Goal: Register for event/course

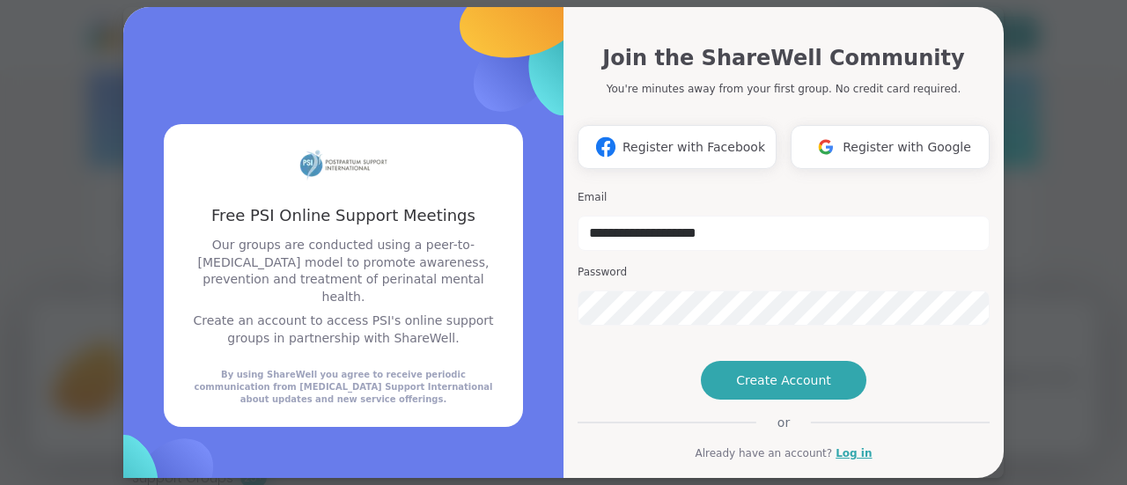
type input "**********"
click at [873, 266] on h3 "Password" at bounding box center [783, 272] width 412 height 15
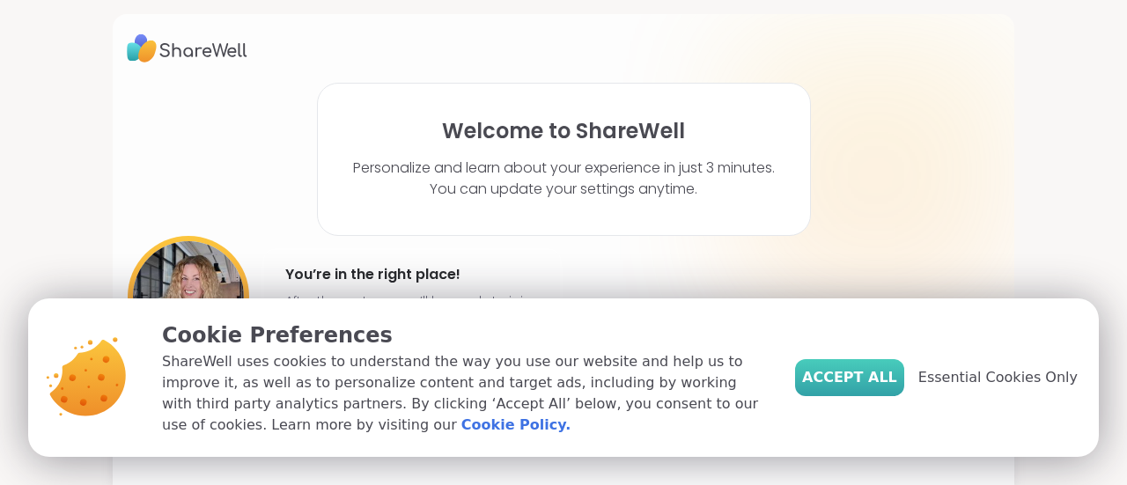
click at [893, 372] on span "Accept All" at bounding box center [849, 377] width 95 height 21
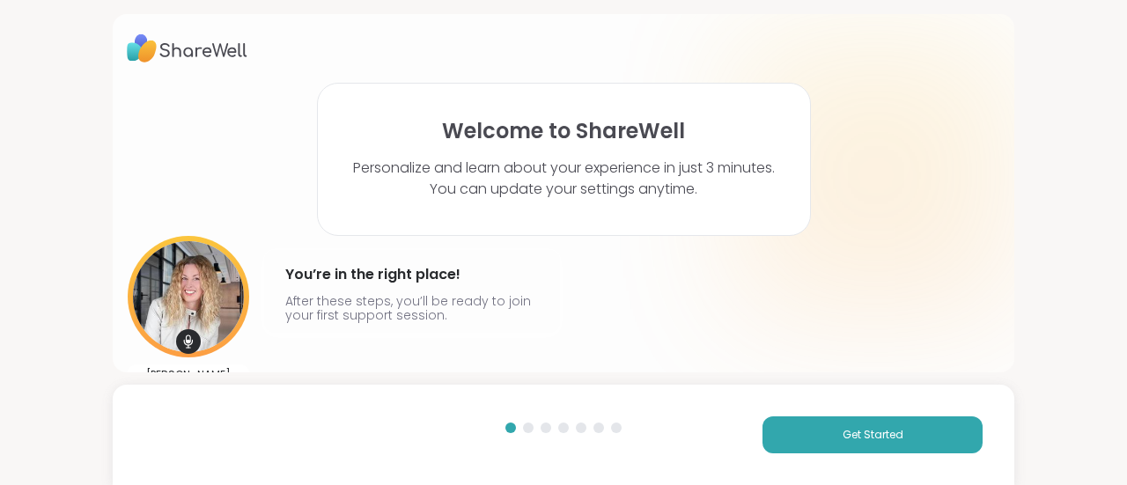
click at [1126, 358] on html "Welcome to ShareWell Personalize and learn about your experience in just 3 minu…" at bounding box center [563, 242] width 1127 height 485
click at [758, 409] on div "Get Started" at bounding box center [563, 435] width 901 height 100
click at [780, 424] on button "Get Started" at bounding box center [872, 434] width 220 height 37
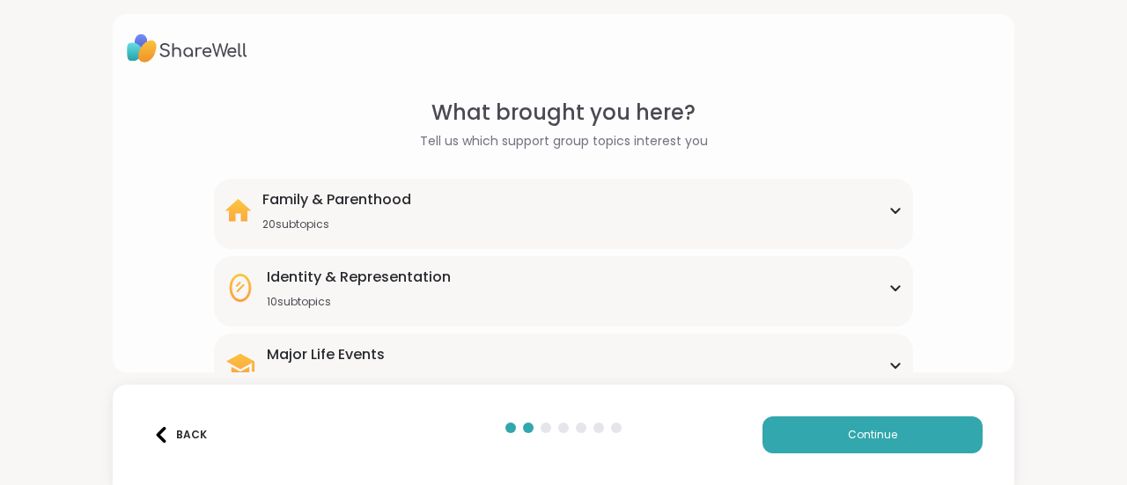
click at [875, 218] on div "Family & Parenthood 20 subtopics" at bounding box center [563, 210] width 678 height 42
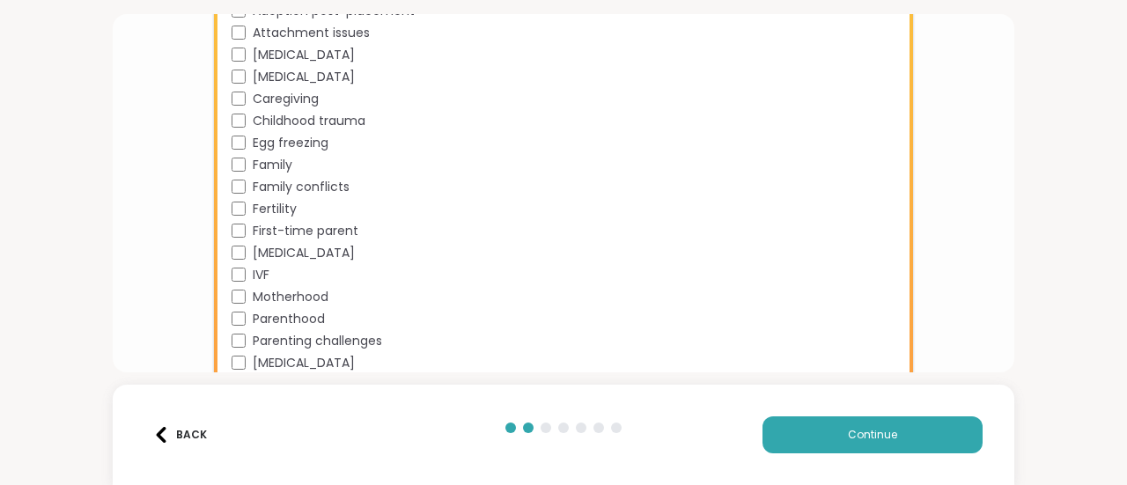
scroll to position [317, 0]
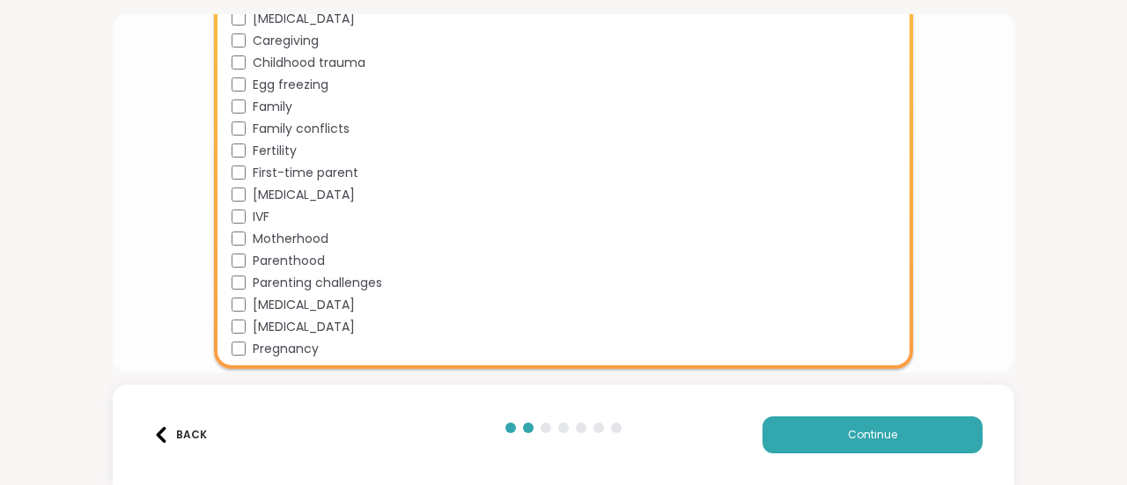
click at [355, 302] on span "[MEDICAL_DATA]" at bounding box center [304, 305] width 102 height 18
click at [842, 425] on button "Continue" at bounding box center [872, 434] width 220 height 37
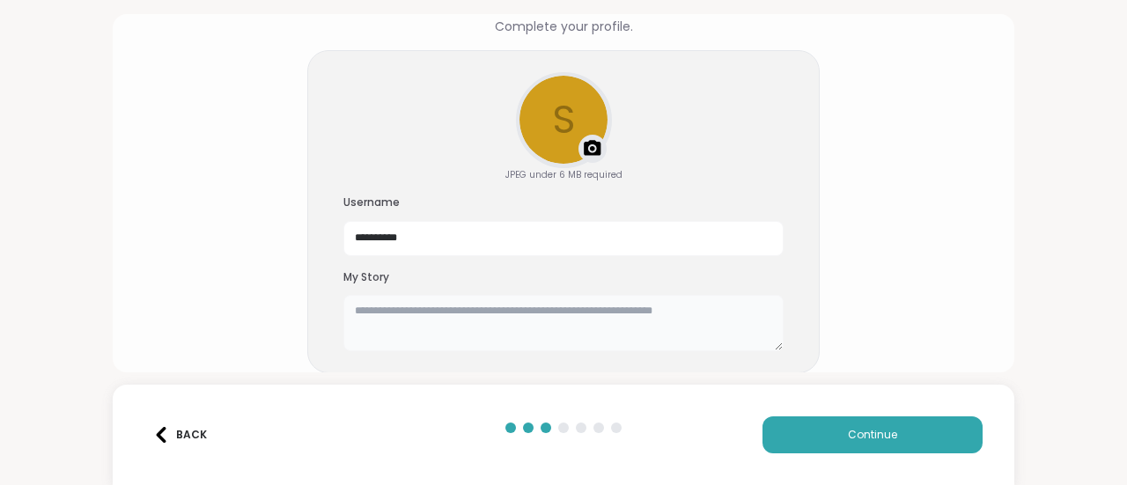
click at [704, 311] on textarea at bounding box center [563, 323] width 440 height 56
type textarea "*"
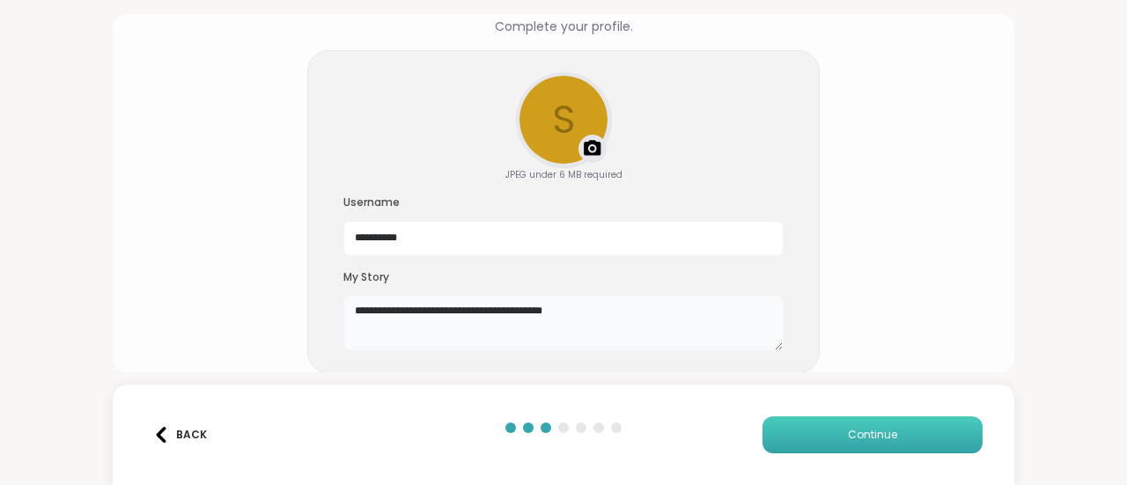
type textarea "**********"
click at [821, 416] on button "Continue" at bounding box center [872, 434] width 220 height 37
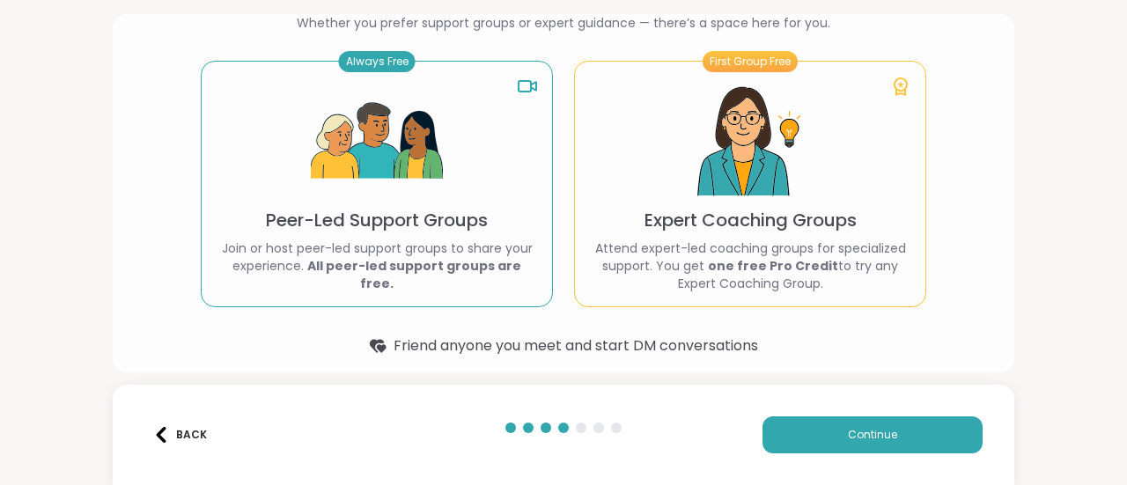
drag, startPoint x: 831, startPoint y: 437, endPoint x: 864, endPoint y: 278, distance: 162.8
click at [864, 278] on div "Types of ShareWell Support Groups Whether you prefer support groups or expert g…" at bounding box center [563, 242] width 1127 height 485
click at [661, 339] on span "Friend anyone you meet and start DM conversations" at bounding box center [575, 345] width 364 height 21
click at [886, 437] on button "Continue" at bounding box center [872, 434] width 220 height 37
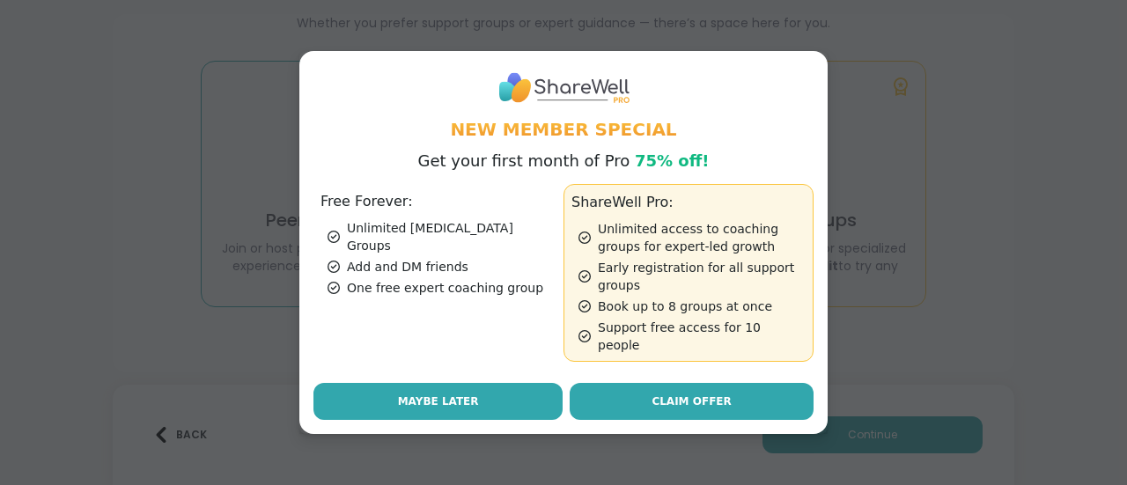
click at [474, 383] on button "Maybe Later" at bounding box center [437, 401] width 249 height 37
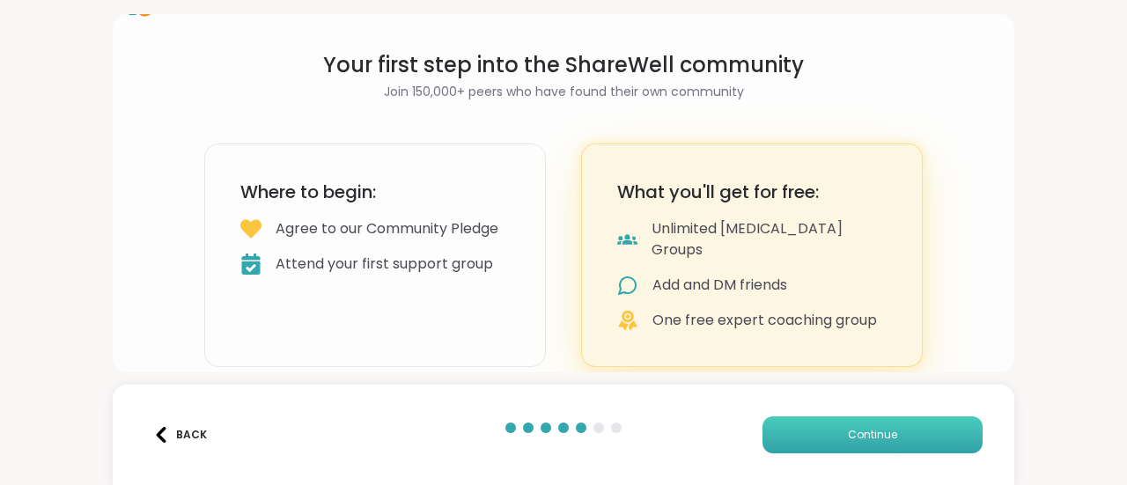
click at [884, 423] on button "Continue" at bounding box center [872, 434] width 220 height 37
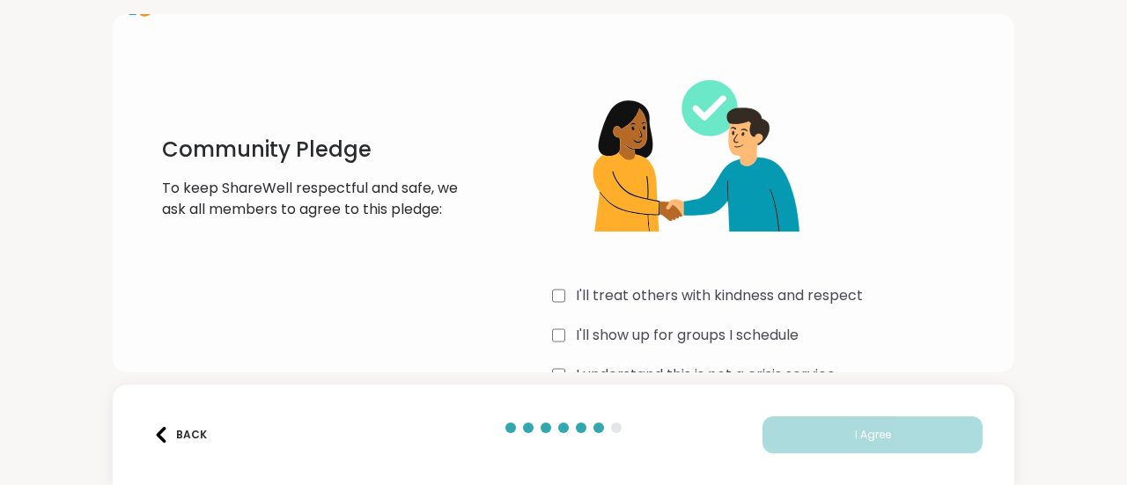
click at [1126, 332] on html "Community Pledge To keep ShareWell respectful and safe, we ask all members to a…" at bounding box center [563, 242] width 1127 height 485
click at [79, 210] on div "Community Pledge To keep ShareWell respectful and safe, we ask all members to a…" at bounding box center [563, 242] width 1127 height 485
click at [301, 179] on p "To keep ShareWell respectful and safe, we ask all members to agree to this pled…" at bounding box center [311, 199] width 298 height 42
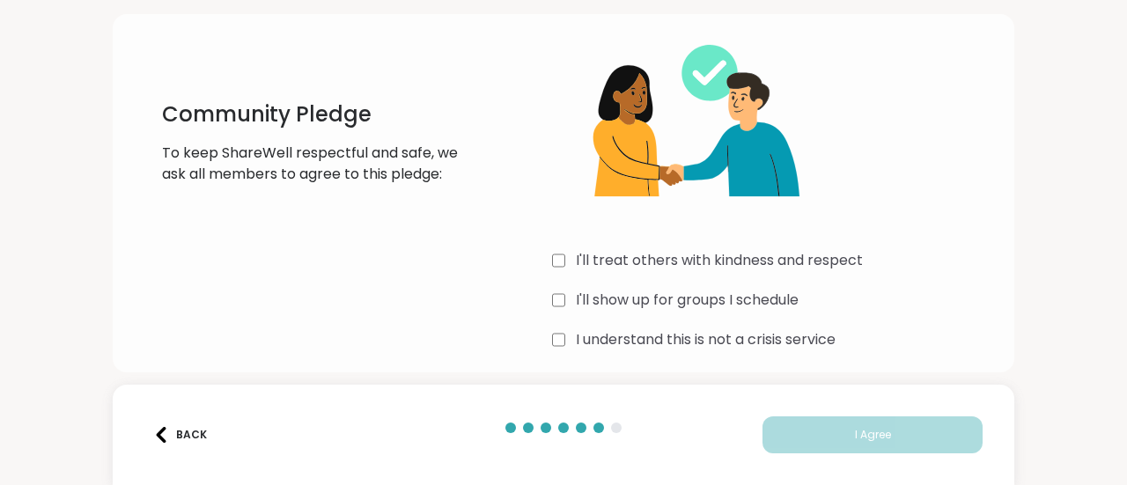
scroll to position [91, 0]
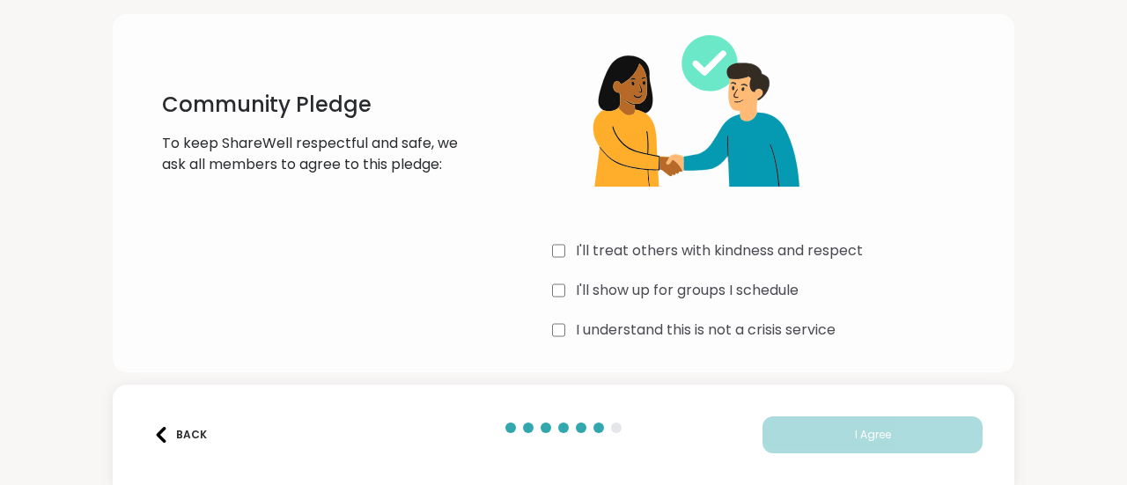
click at [633, 251] on label "I'll treat others with kindness and respect" at bounding box center [719, 250] width 287 height 21
click at [635, 283] on label "I'll show up for groups I schedule" at bounding box center [687, 290] width 223 height 21
click at [652, 327] on label "I understand this is not a crisis service" at bounding box center [706, 330] width 260 height 21
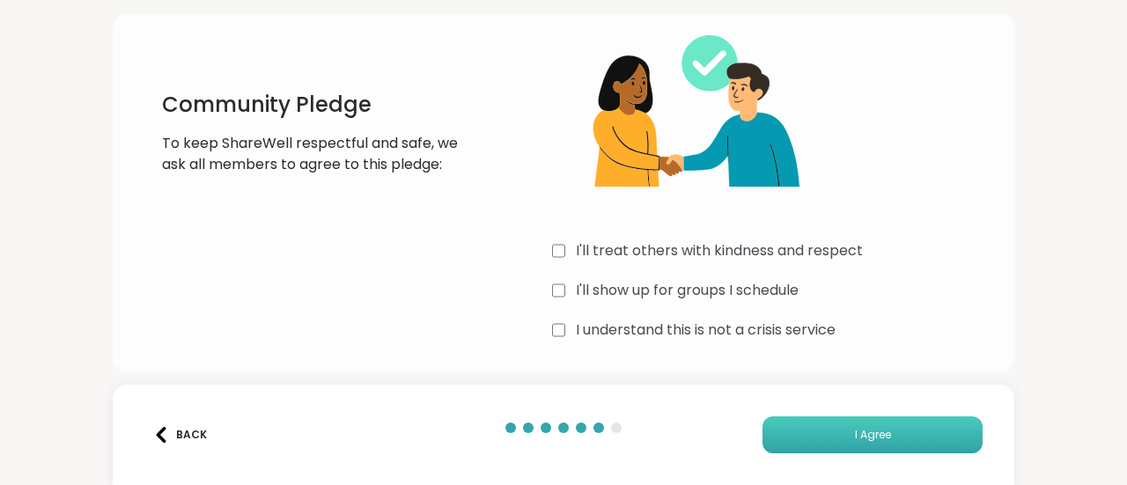
click at [822, 430] on button "I Agree" at bounding box center [872, 434] width 220 height 37
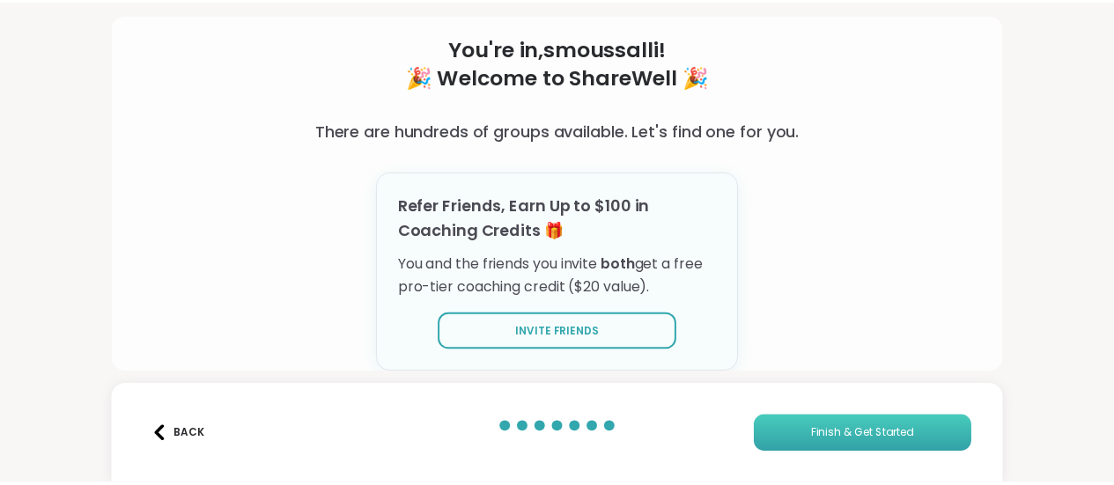
scroll to position [83, 0]
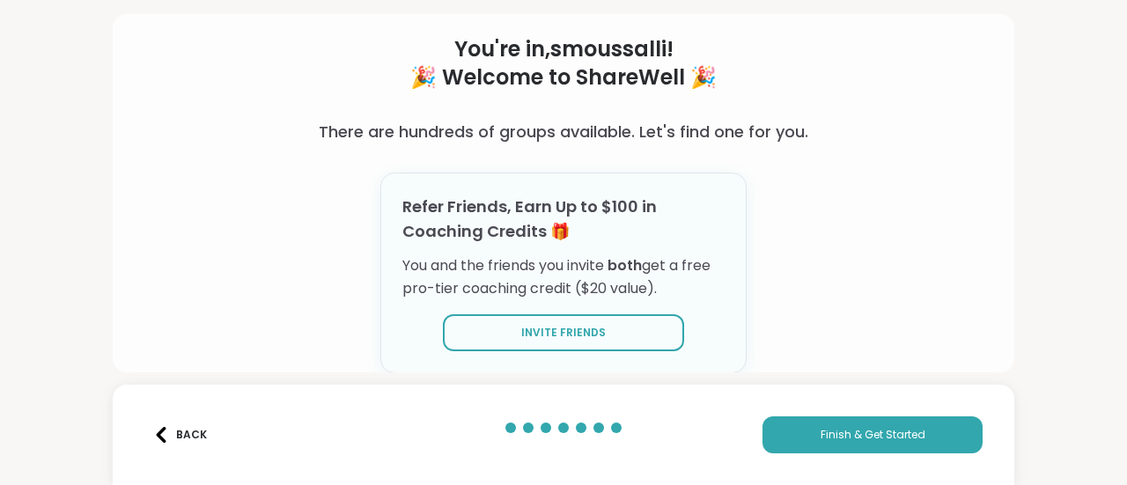
click at [740, 272] on div "Refer Friends, Earn Up to $100 in Coaching Credits 🎁 You and the friends you in…" at bounding box center [563, 273] width 366 height 201
click at [840, 450] on button "Finish & Get Started" at bounding box center [872, 434] width 220 height 37
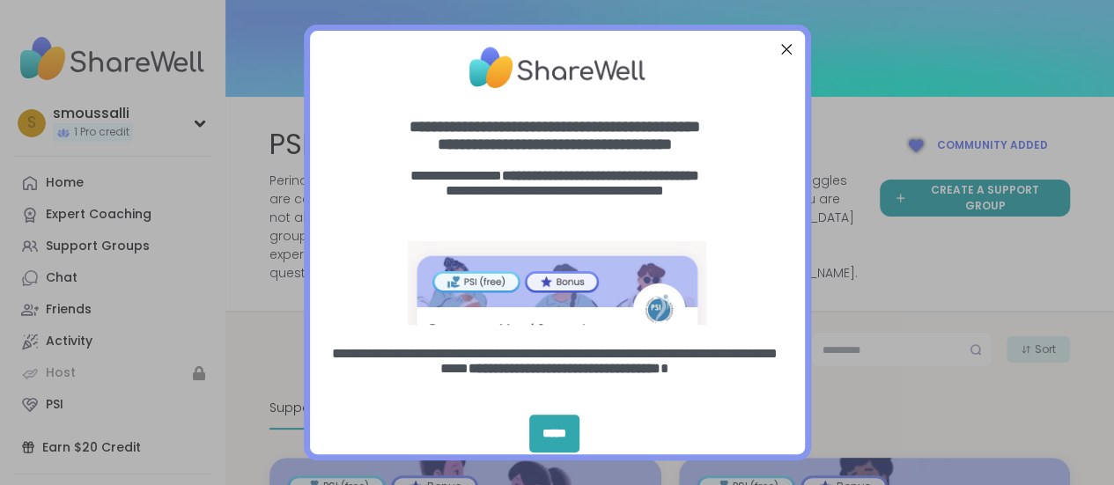
click at [783, 47] on div "Close Step" at bounding box center [785, 48] width 23 height 23
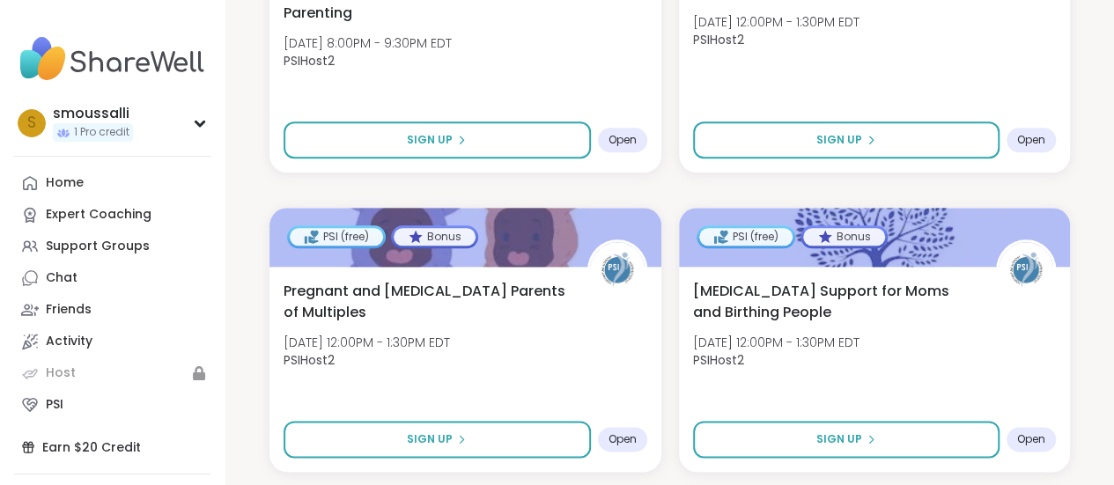
scroll to position [1273, 0]
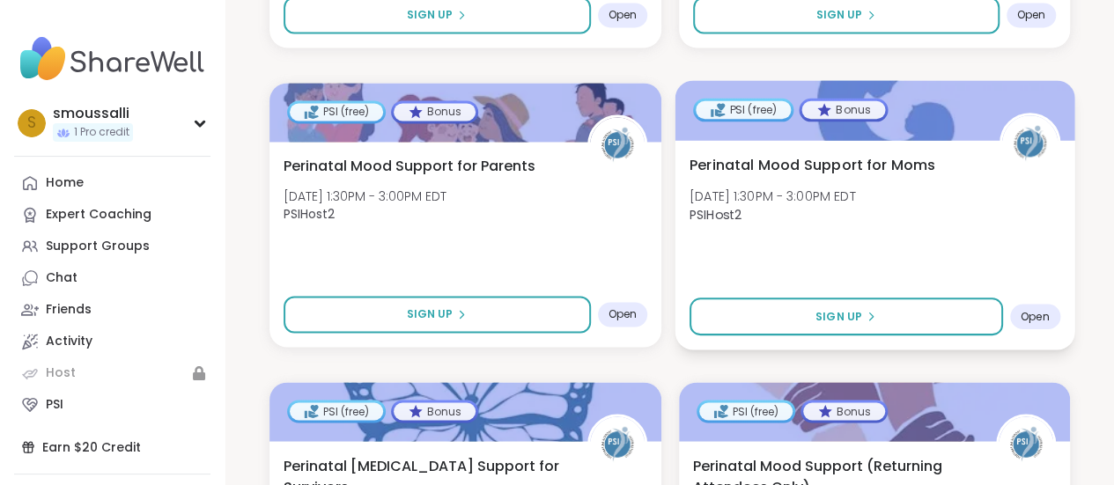
click at [855, 193] on span "[DATE] 1:30PM - 3:00PM EDT" at bounding box center [771, 196] width 166 height 18
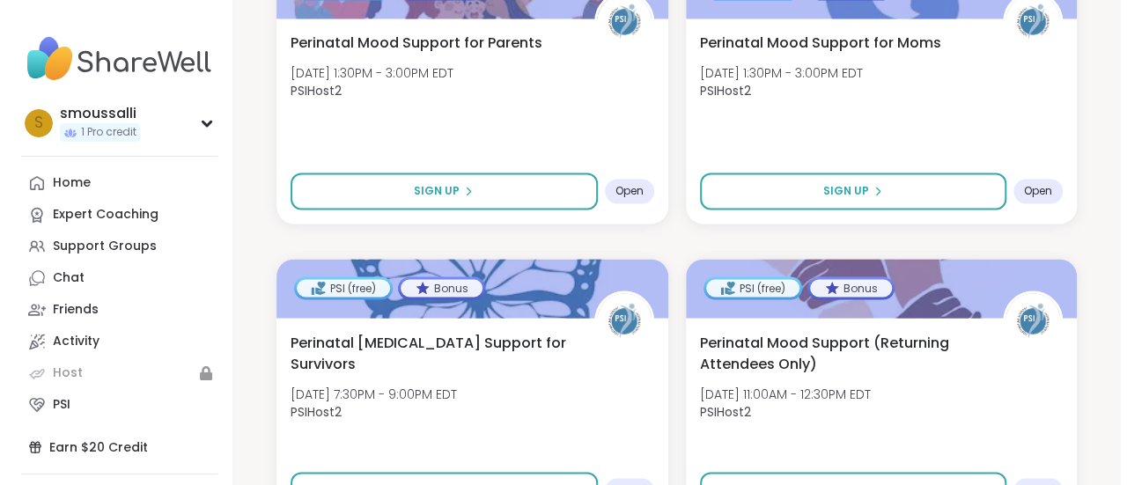
scroll to position [1208, 0]
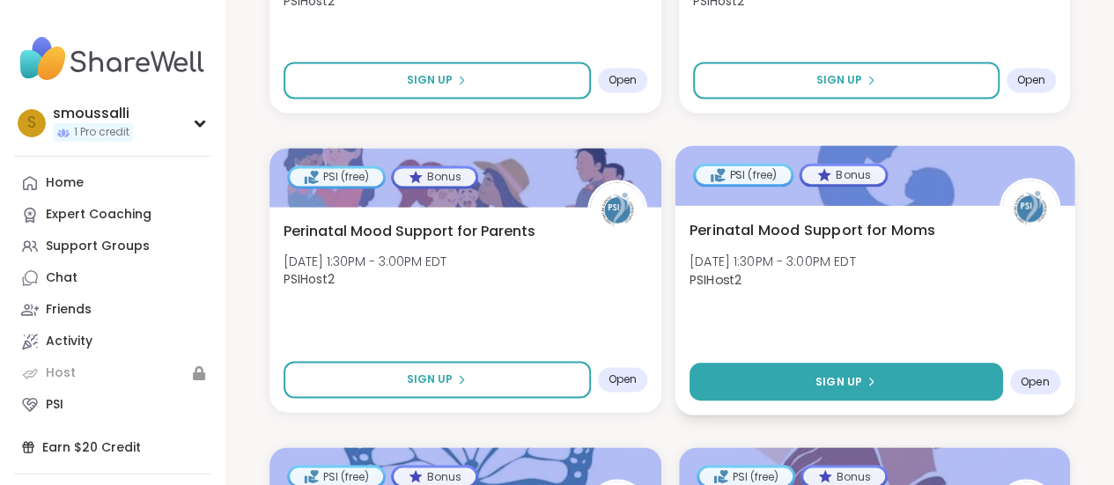
click at [893, 380] on button "Sign Up" at bounding box center [844, 382] width 312 height 38
select select "**"
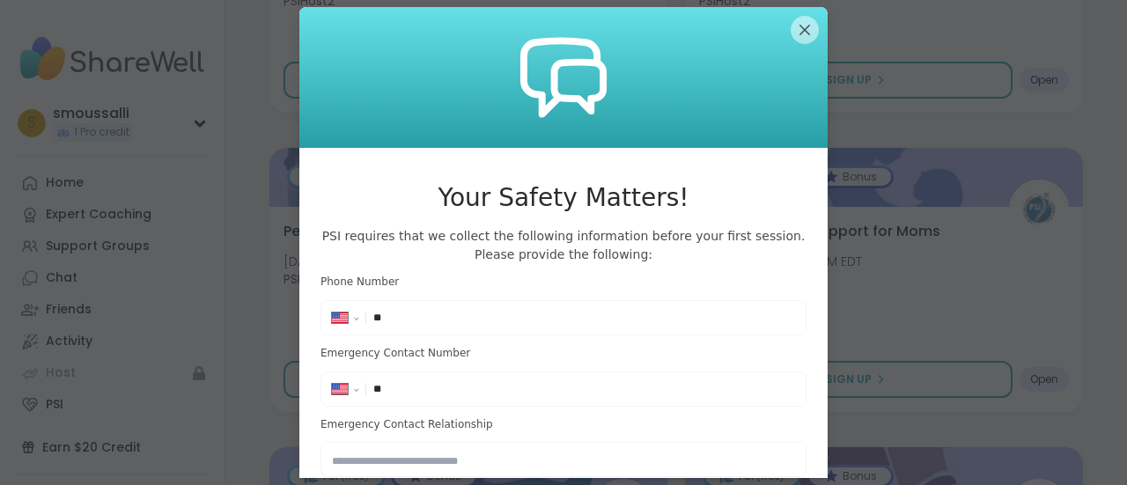
click at [539, 318] on input "**" at bounding box center [584, 318] width 422 height 18
type input "**********"
type input "*******"
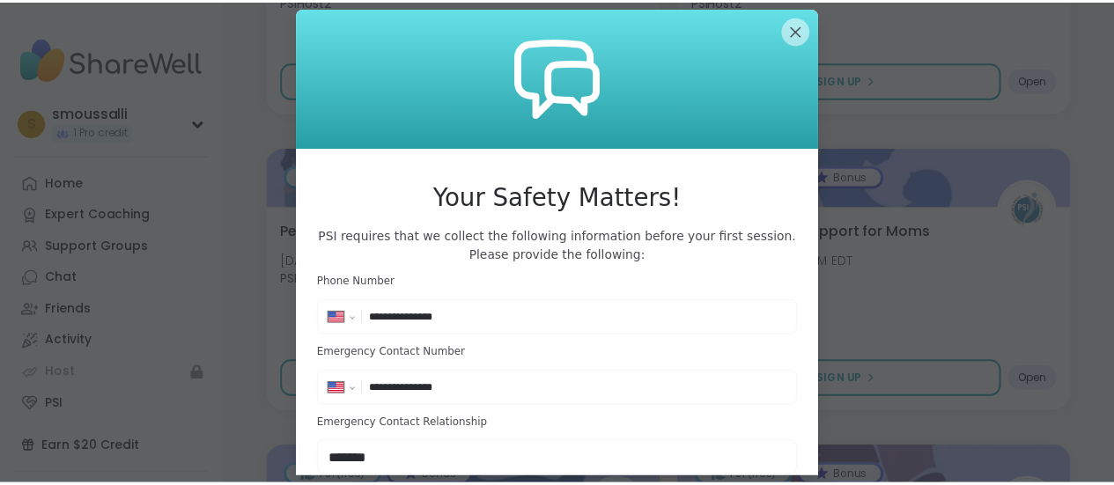
scroll to position [71, 0]
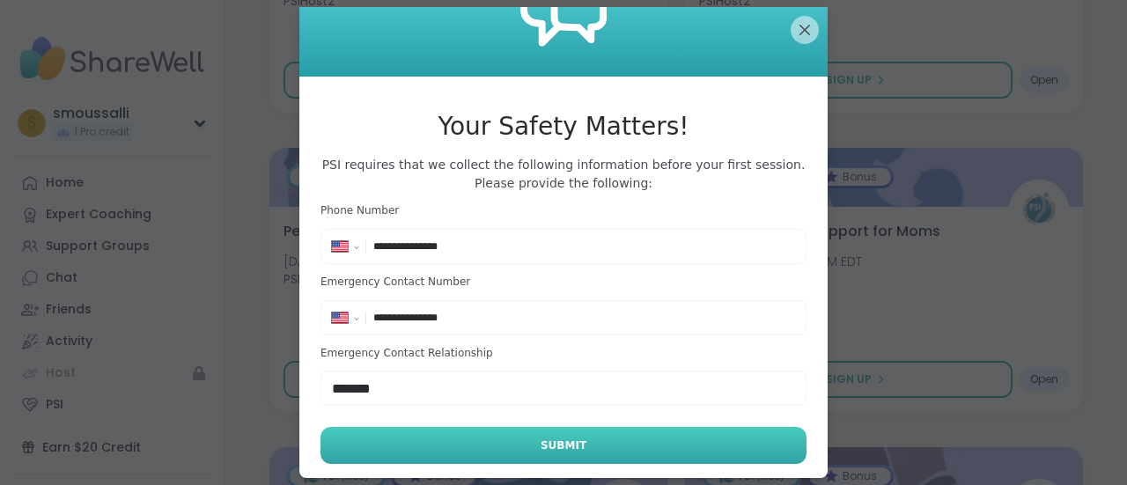
click at [748, 434] on button "Submit" at bounding box center [563, 445] width 486 height 37
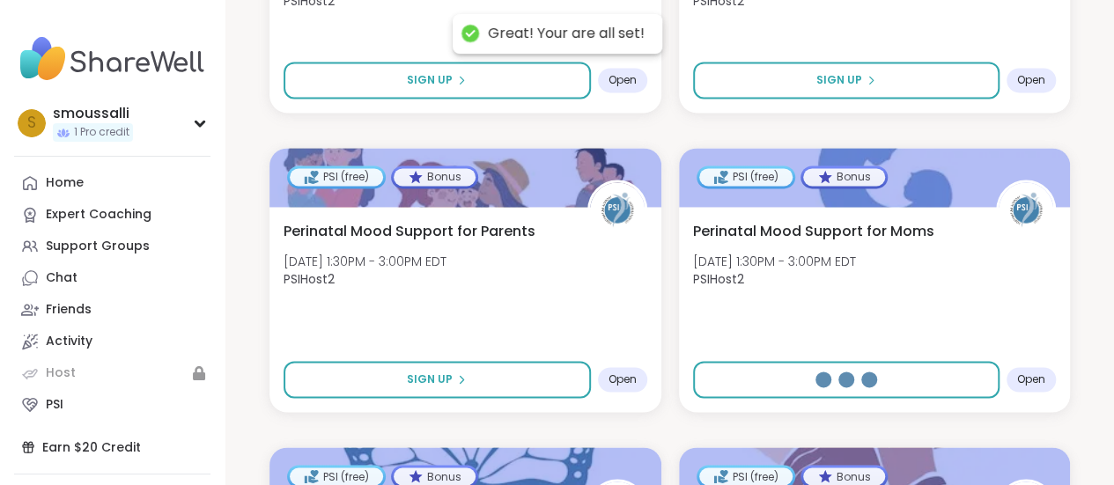
select select "**"
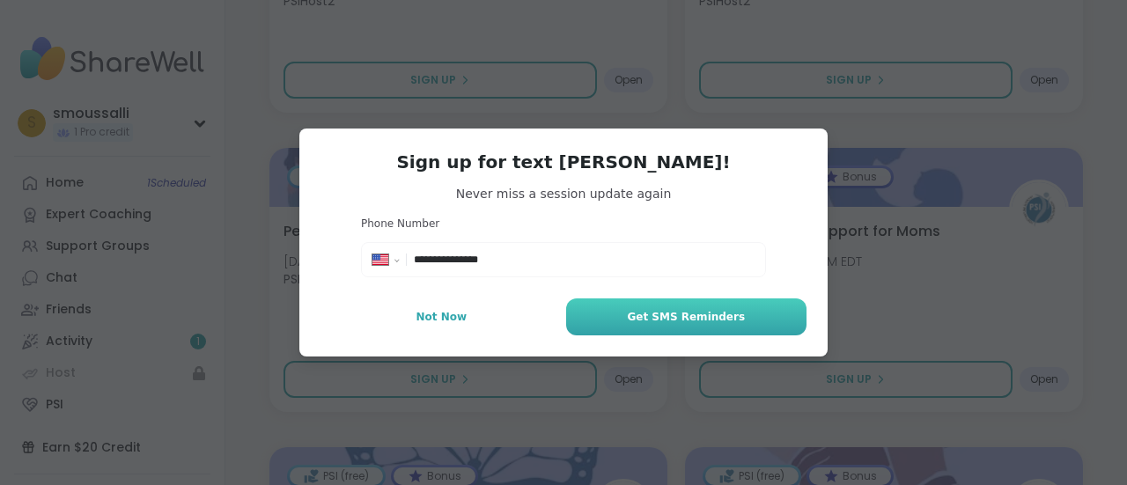
click at [702, 325] on button "Get SMS Reminders" at bounding box center [686, 316] width 240 height 37
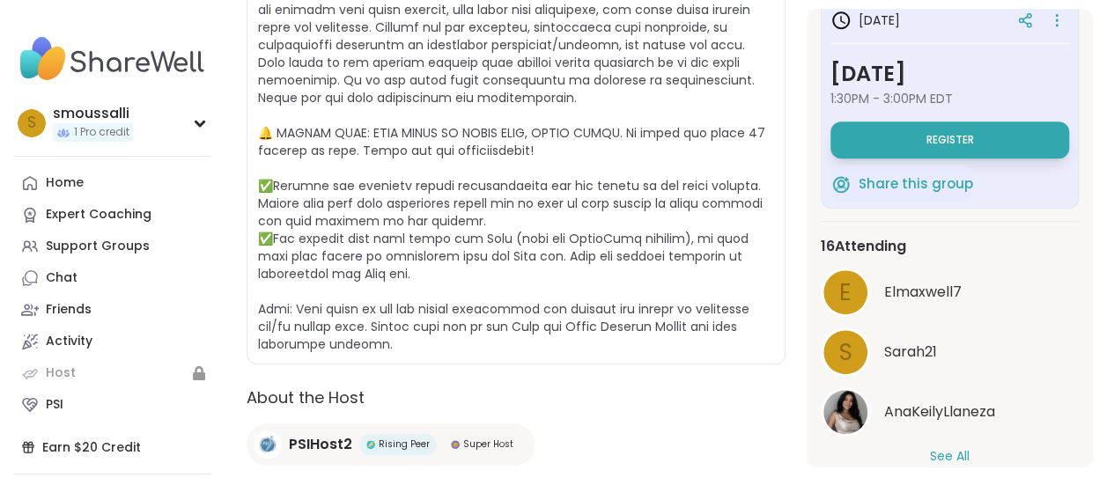
scroll to position [53, 0]
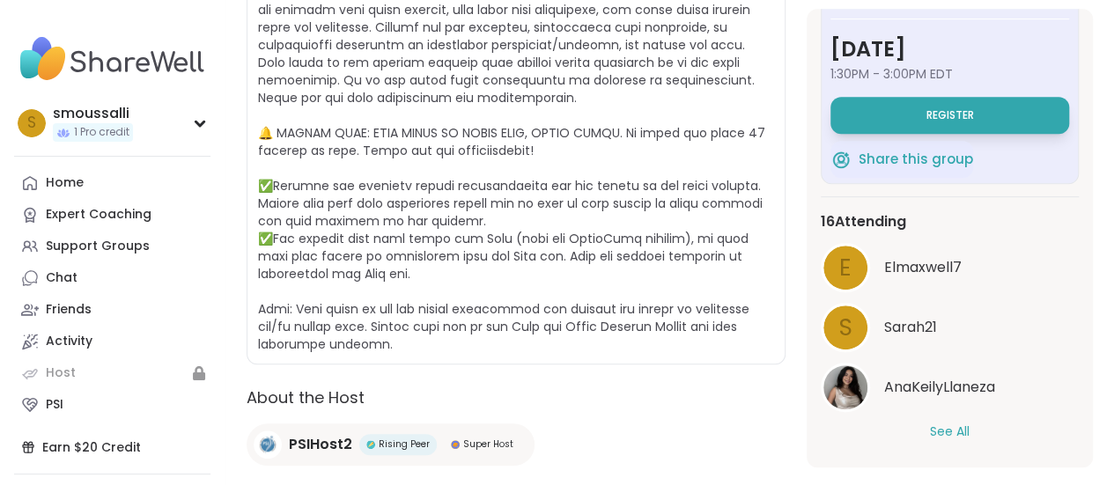
click at [951, 436] on button "See All" at bounding box center [950, 432] width 40 height 18
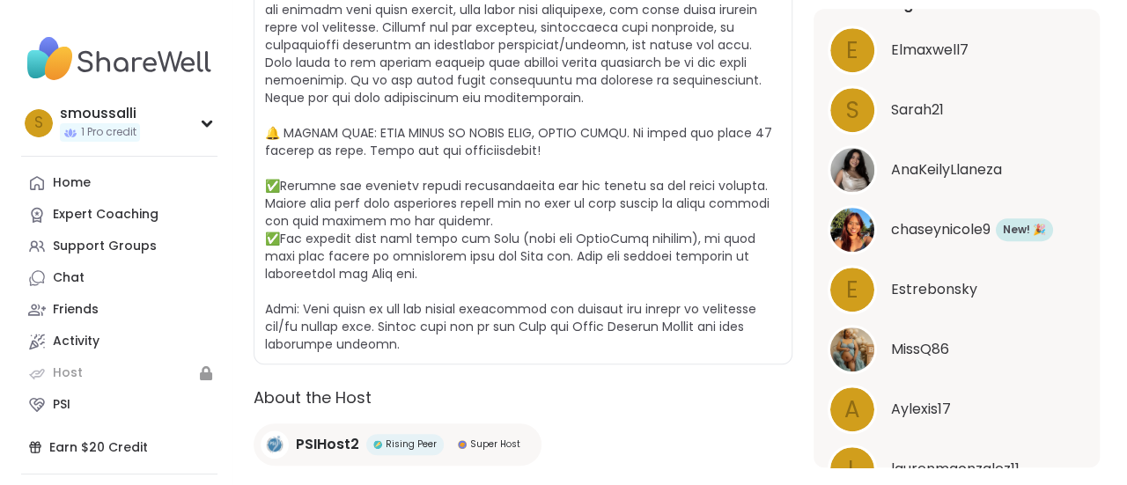
scroll to position [0, 0]
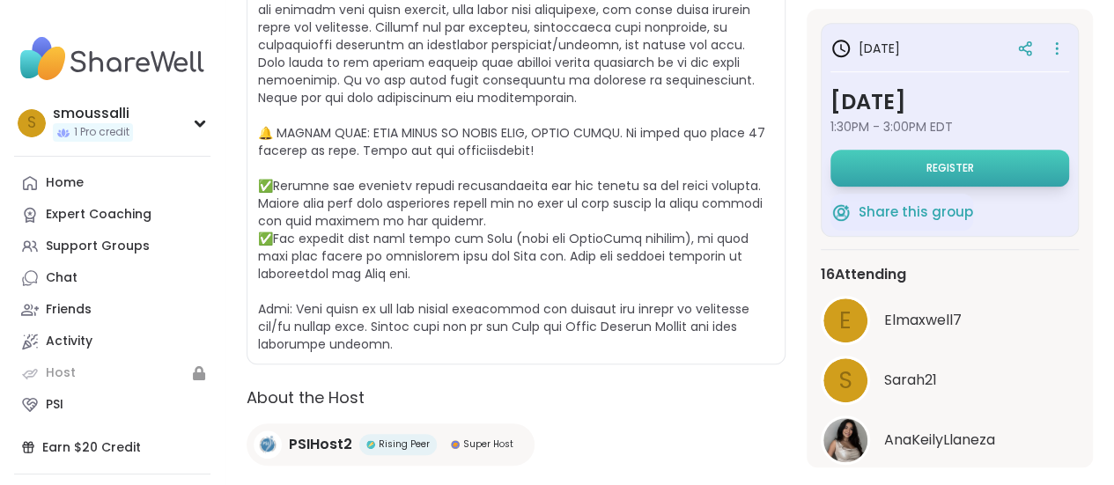
click at [984, 173] on button "Register" at bounding box center [949, 168] width 239 height 37
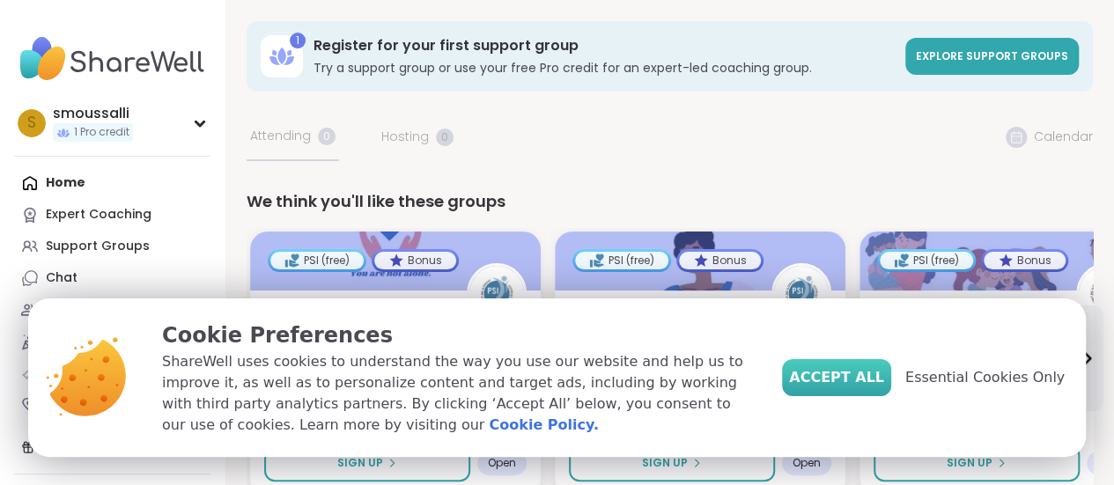
click at [875, 379] on span "Accept All" at bounding box center [836, 377] width 95 height 21
